Goal: Information Seeking & Learning: Learn about a topic

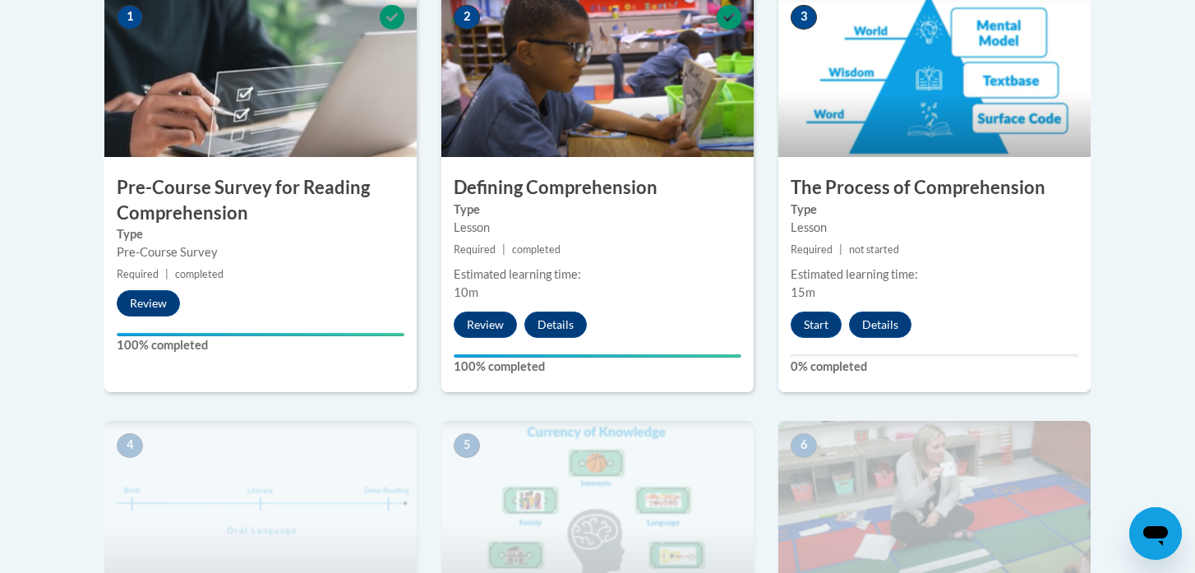
scroll to position [561, 0]
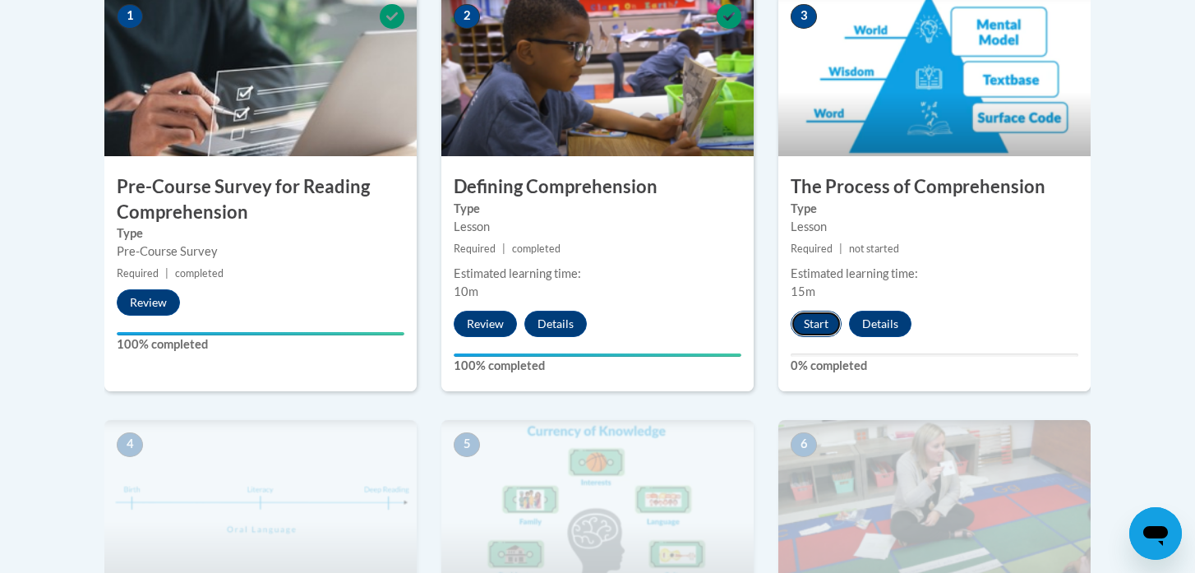
click at [825, 322] on button "Start" at bounding box center [816, 324] width 51 height 26
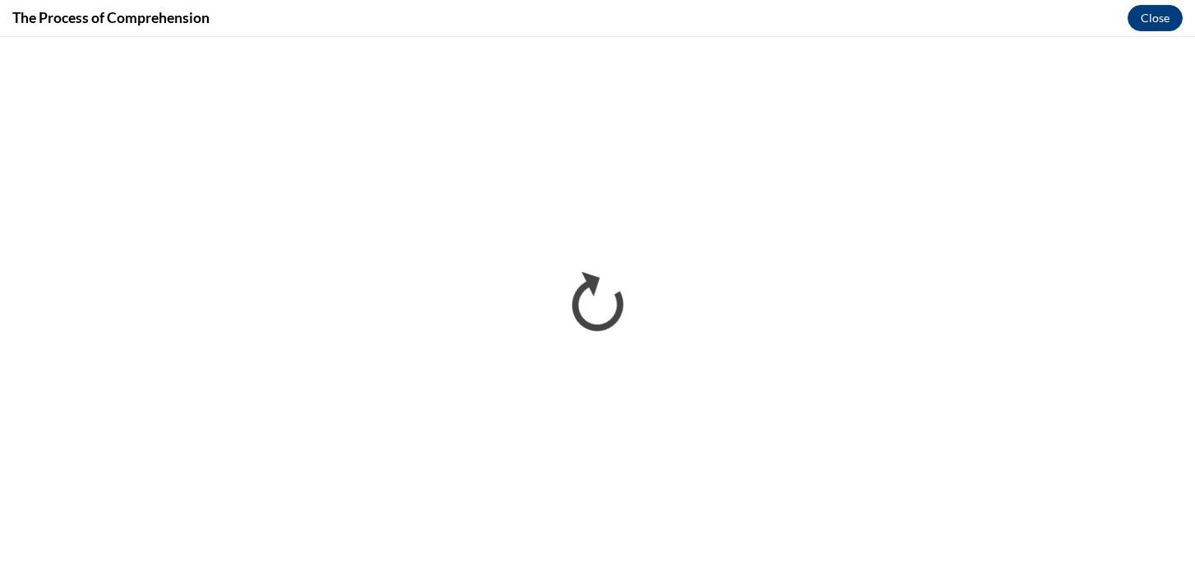
scroll to position [0, 0]
